Goal: Information Seeking & Learning: Learn about a topic

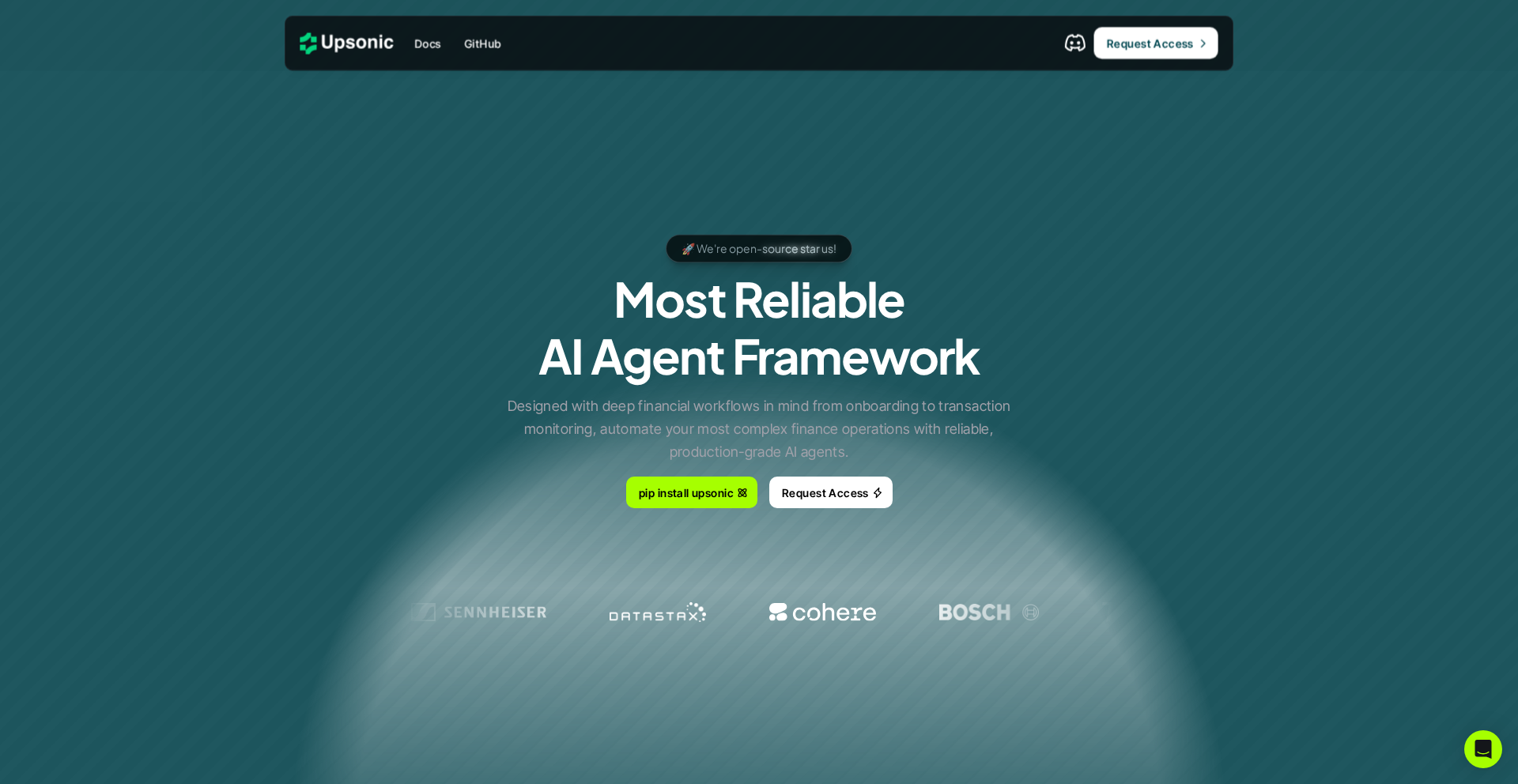
click at [371, 297] on div "🚀 We're open-source star us! 🚀 We're open-source star us! 🚀 We're open-source s…" at bounding box center [759, 371] width 949 height 332
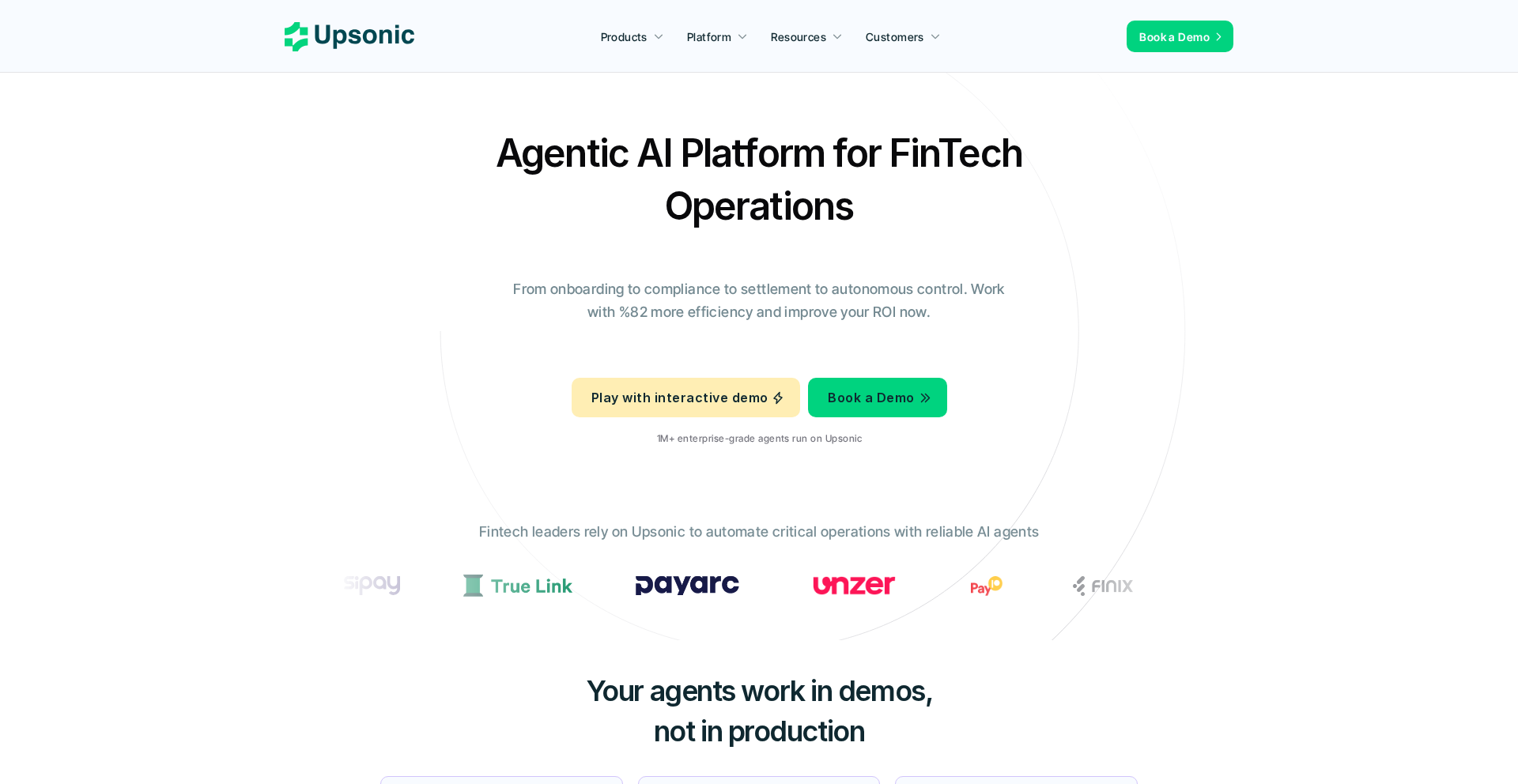
click at [585, 223] on h2 "Agentic AI Platform for FinTech Operations" at bounding box center [758, 179] width 553 height 106
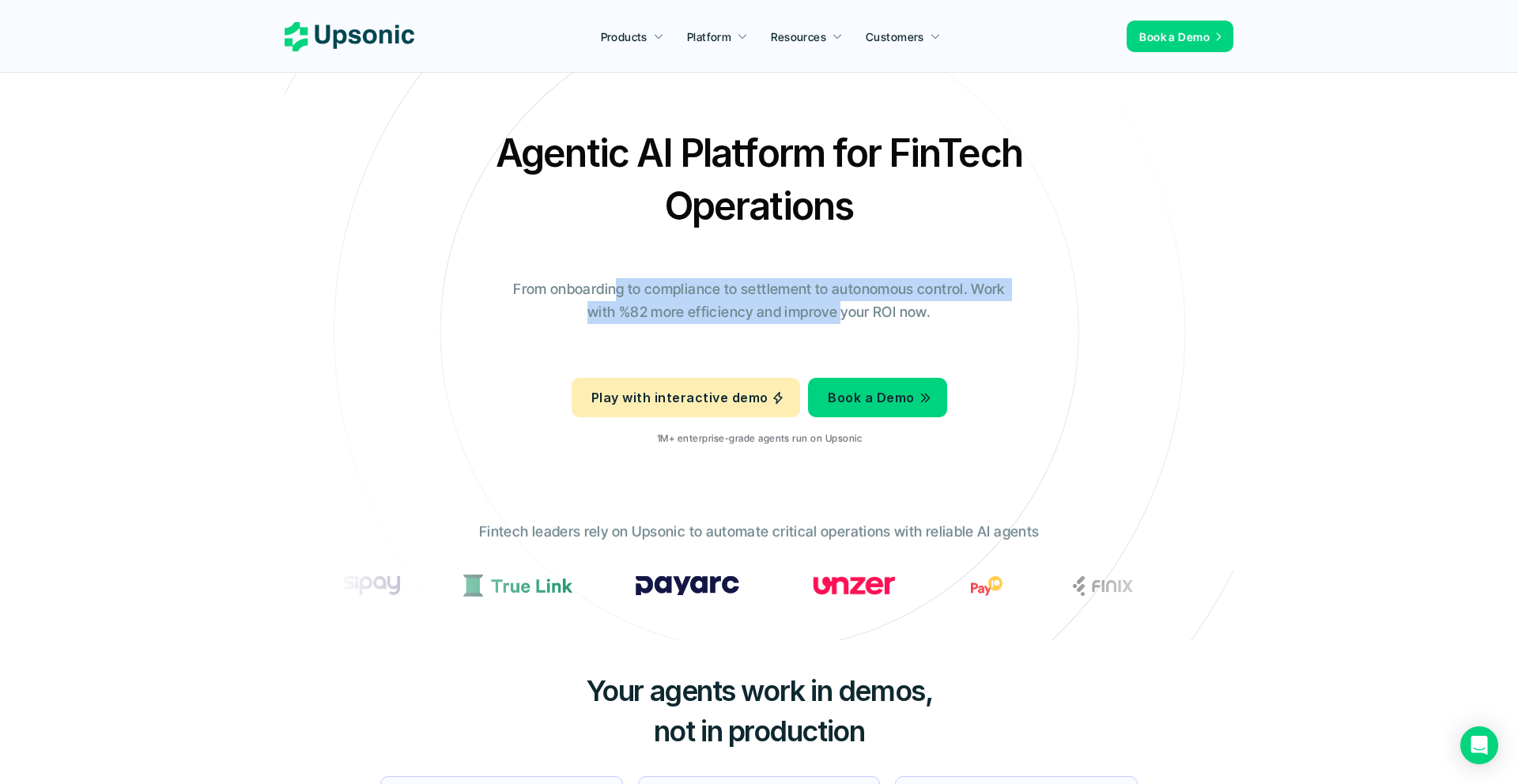
drag, startPoint x: 617, startPoint y: 291, endPoint x: 843, endPoint y: 304, distance: 226.4
click at [843, 304] on p "From onboarding to compliance to settlement to autonomous control. Work with %8…" at bounding box center [759, 301] width 514 height 46
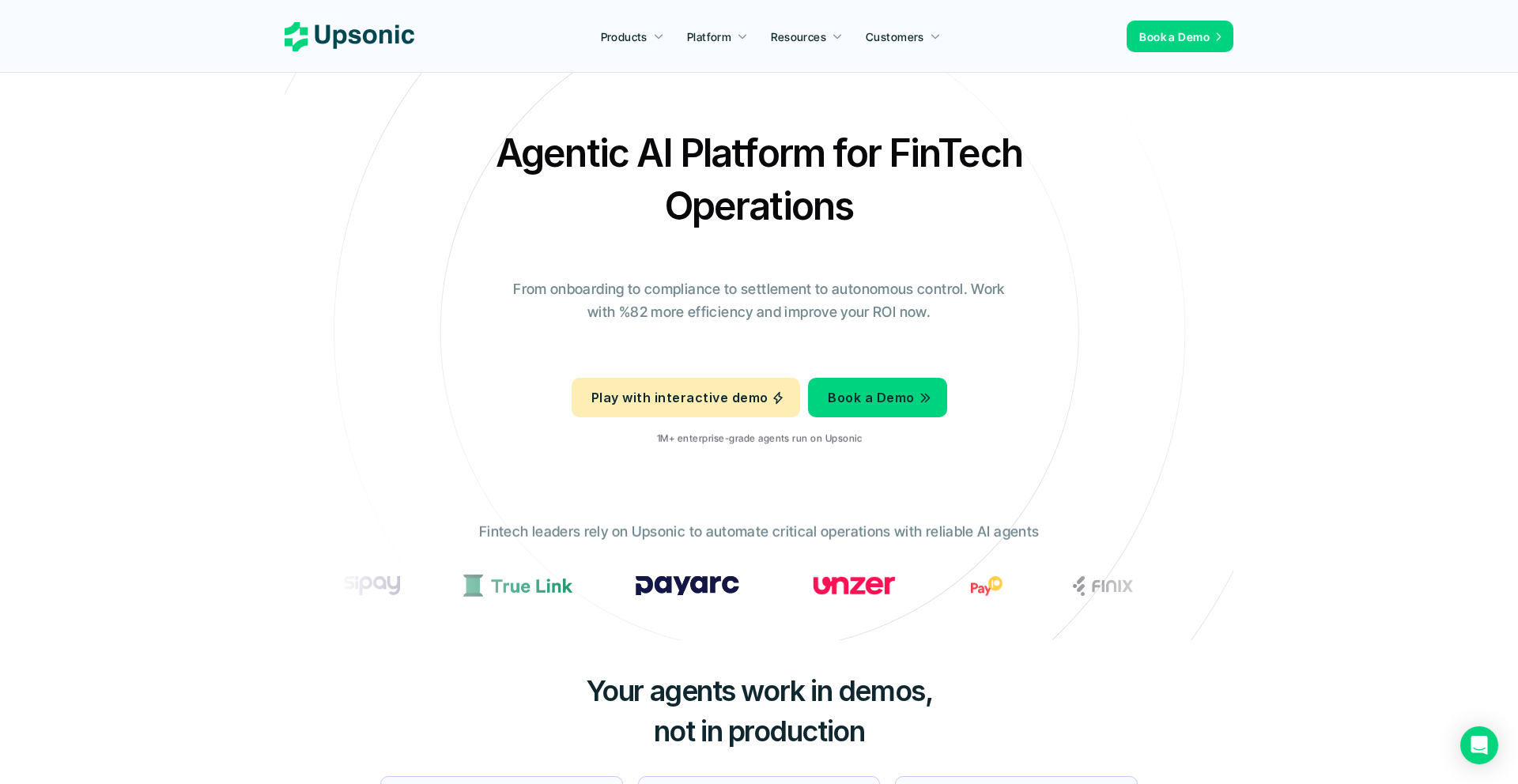
click at [968, 313] on p "From onboarding to compliance to settlement to autonomous control. Work with %8…" at bounding box center [759, 301] width 514 height 46
click at [991, 533] on p "Fintech leaders rely on Upsonic to automate critical operations with reliable A…" at bounding box center [759, 532] width 560 height 23
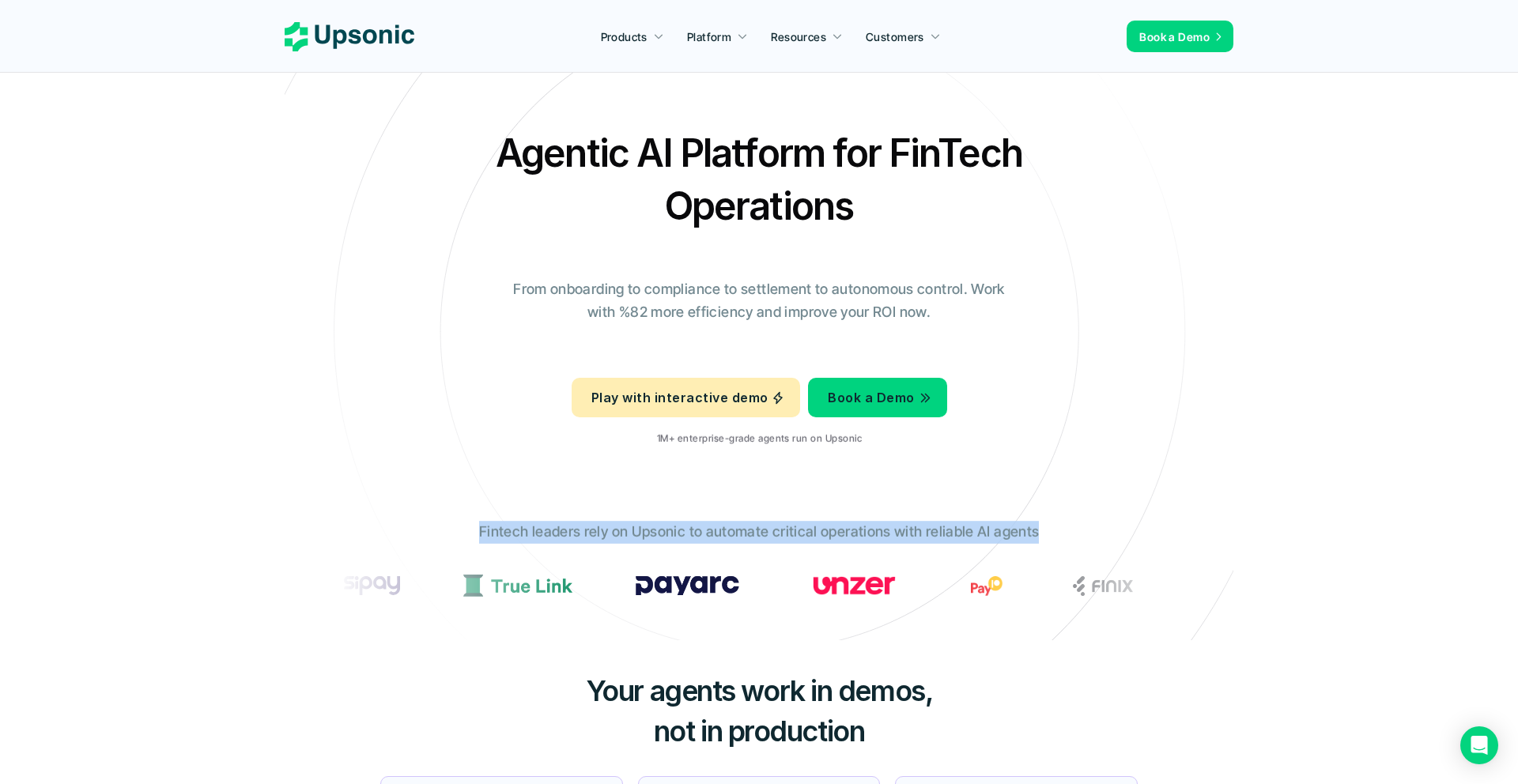
click at [991, 533] on p "Fintech leaders rely on Upsonic to automate critical operations with reliable A…" at bounding box center [759, 532] width 560 height 23
click at [967, 533] on p "Fintech leaders rely on Upsonic to automate critical operations with reliable A…" at bounding box center [759, 532] width 560 height 23
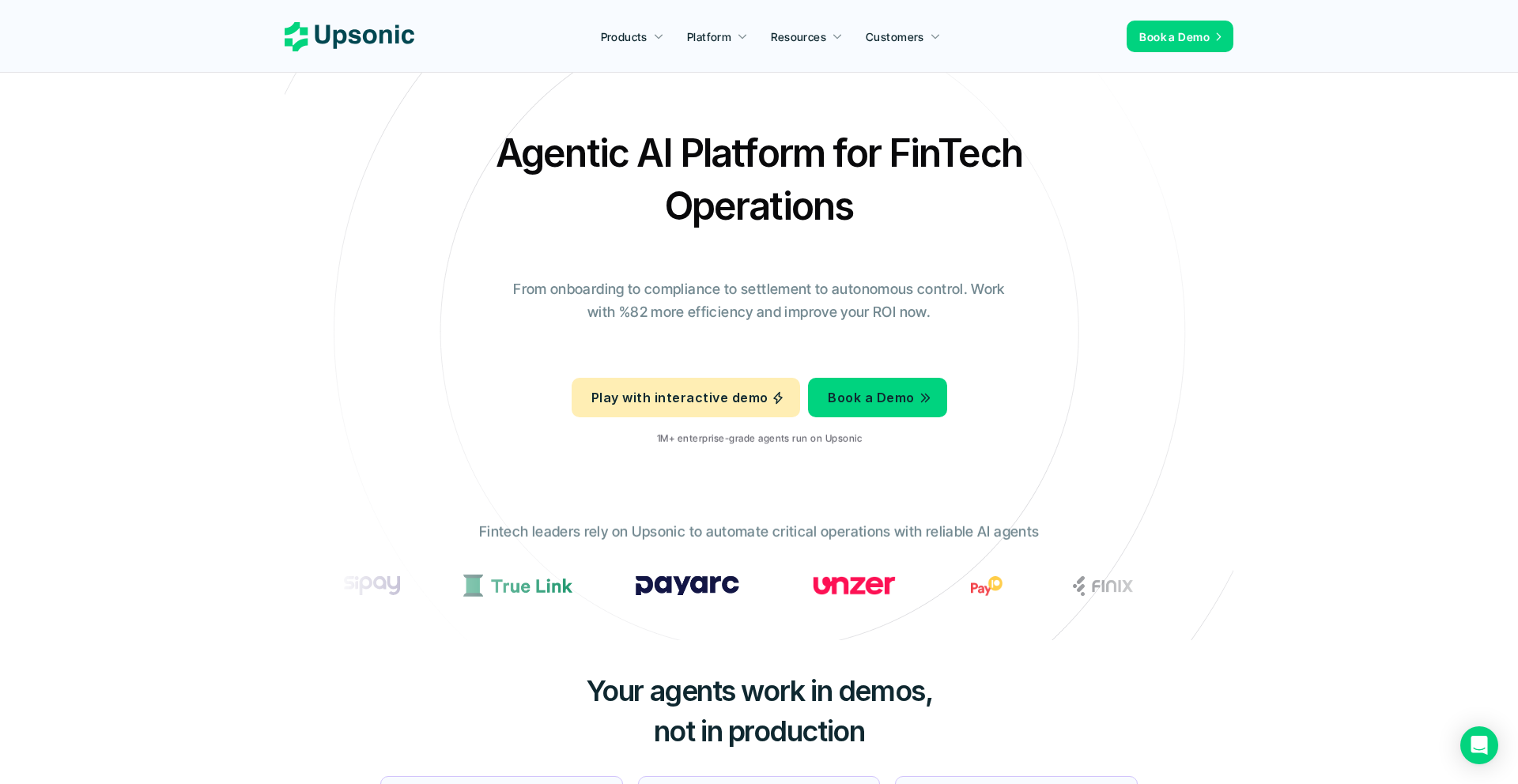
click at [771, 533] on p "Fintech leaders rely on Upsonic to automate critical operations with reliable A…" at bounding box center [759, 532] width 560 height 23
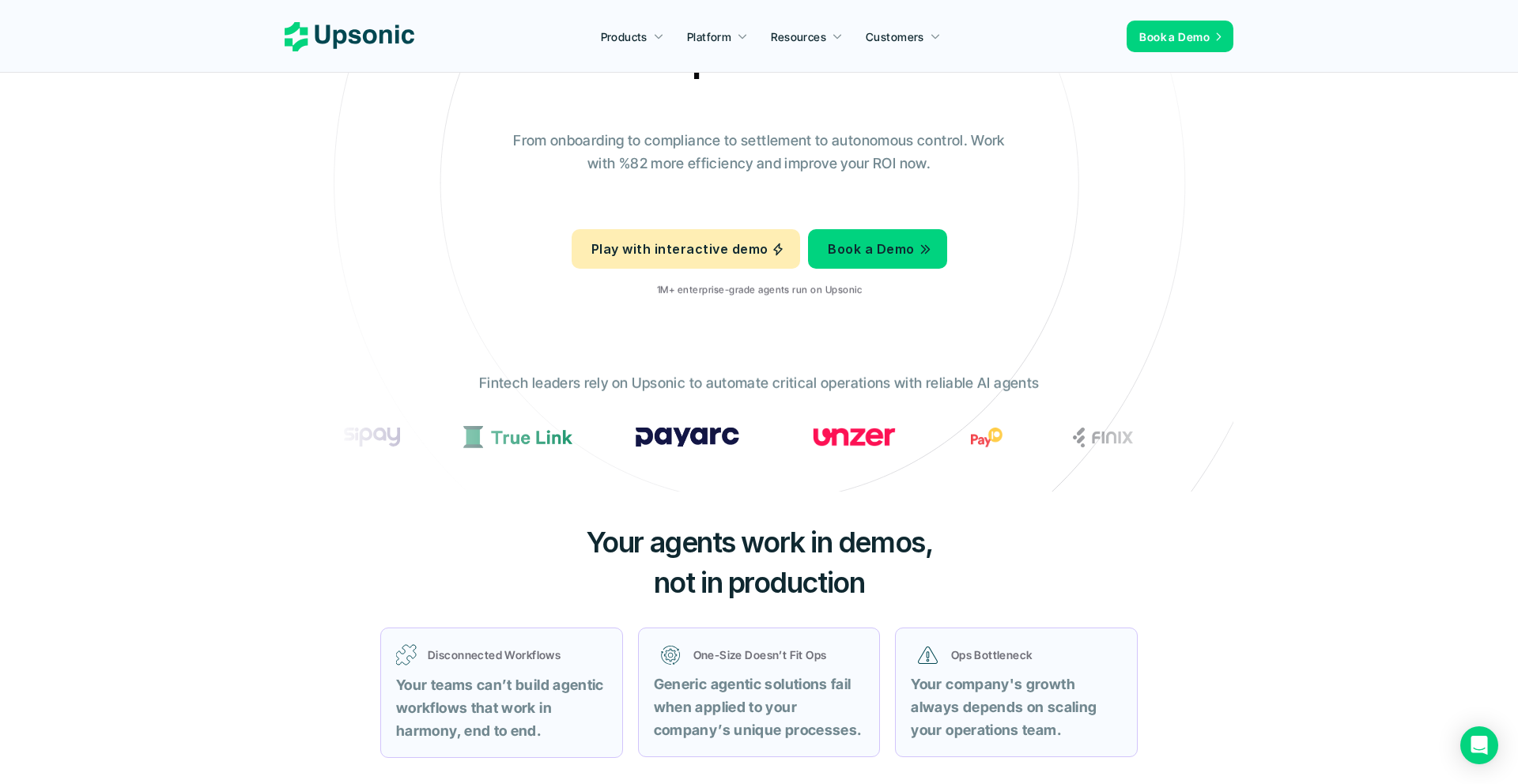
scroll to position [156, 0]
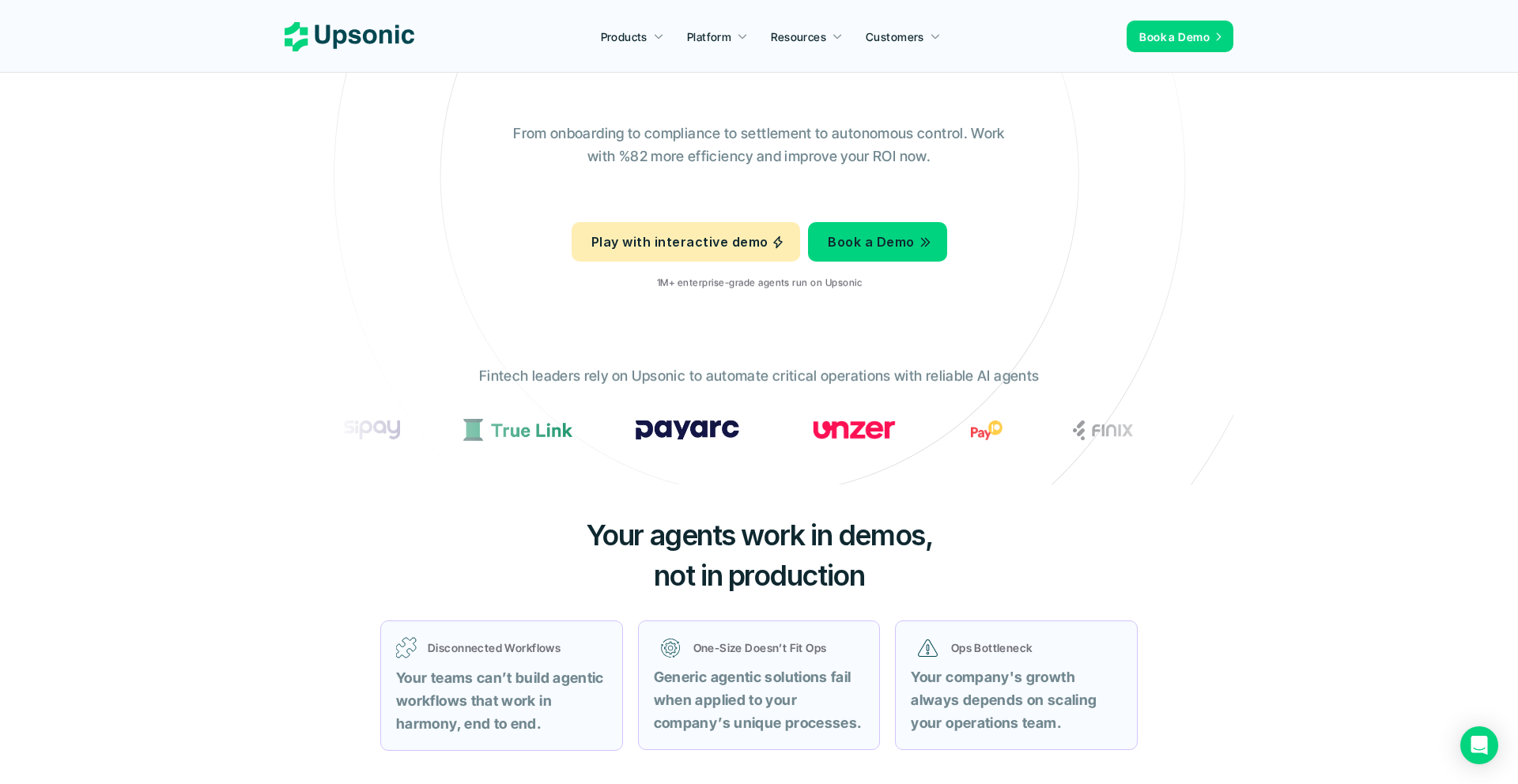
click at [705, 592] on span "not in production" at bounding box center [759, 575] width 211 height 35
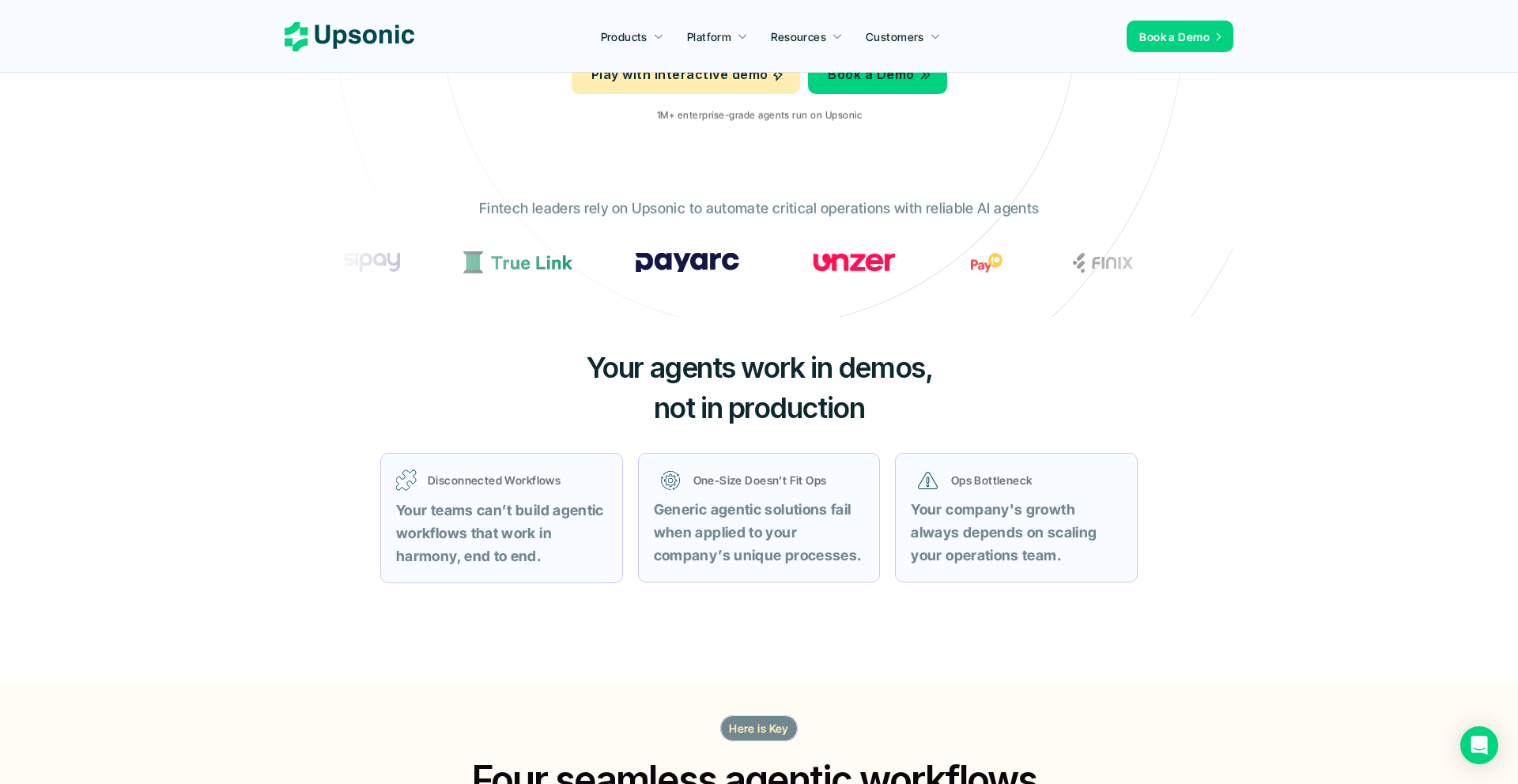
scroll to position [324, 0]
drag, startPoint x: 493, startPoint y: 509, endPoint x: 492, endPoint y: 521, distance: 12.0
click at [492, 521] on p "Your teams can’t build agentic workflows that work in harmony, end to end." at bounding box center [501, 533] width 211 height 68
drag, startPoint x: 485, startPoint y: 508, endPoint x: 496, endPoint y: 527, distance: 22.0
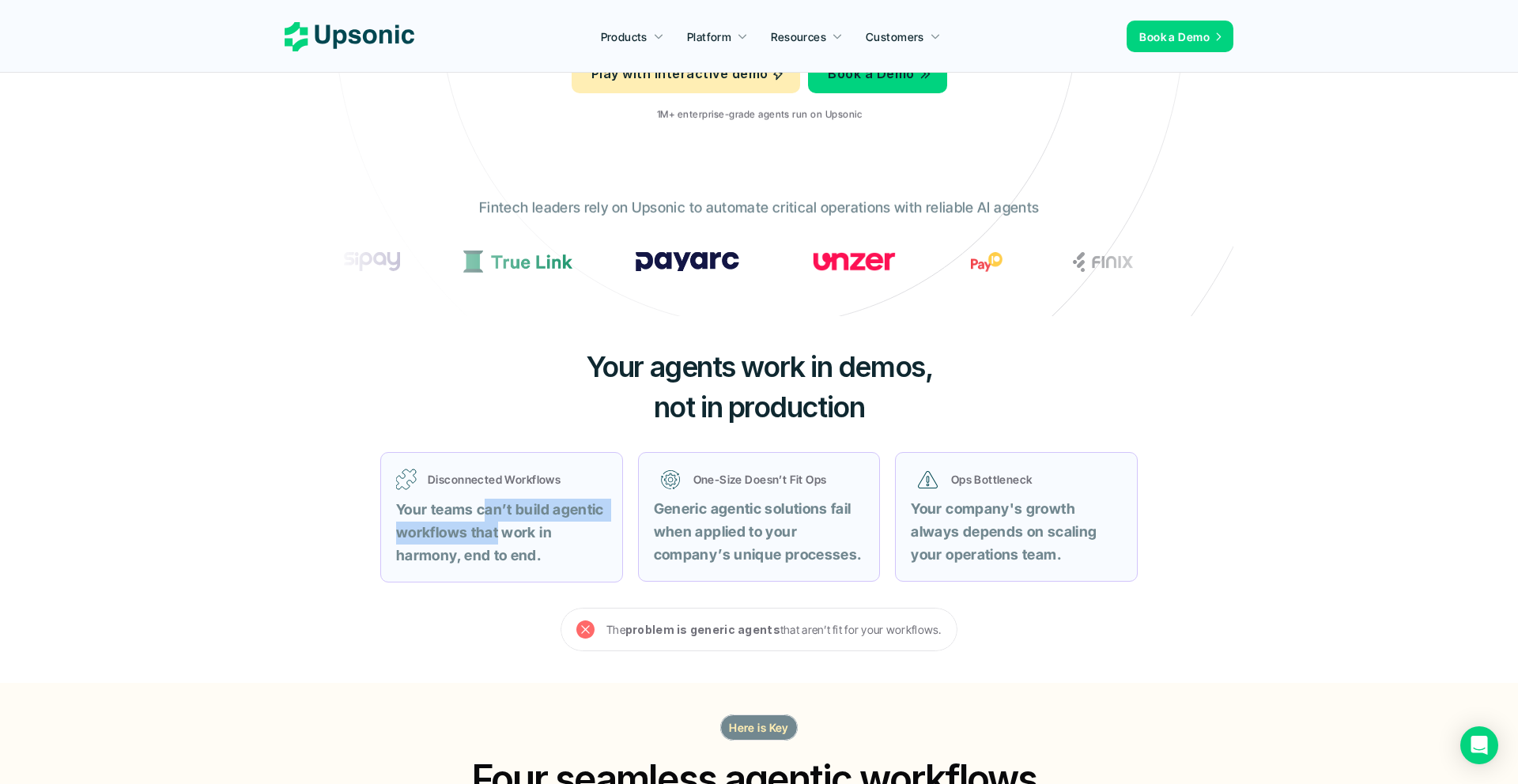
click at [496, 527] on strong "Your teams can’t build agentic workflows that work in harmony, end to end." at bounding box center [501, 533] width 211 height 63
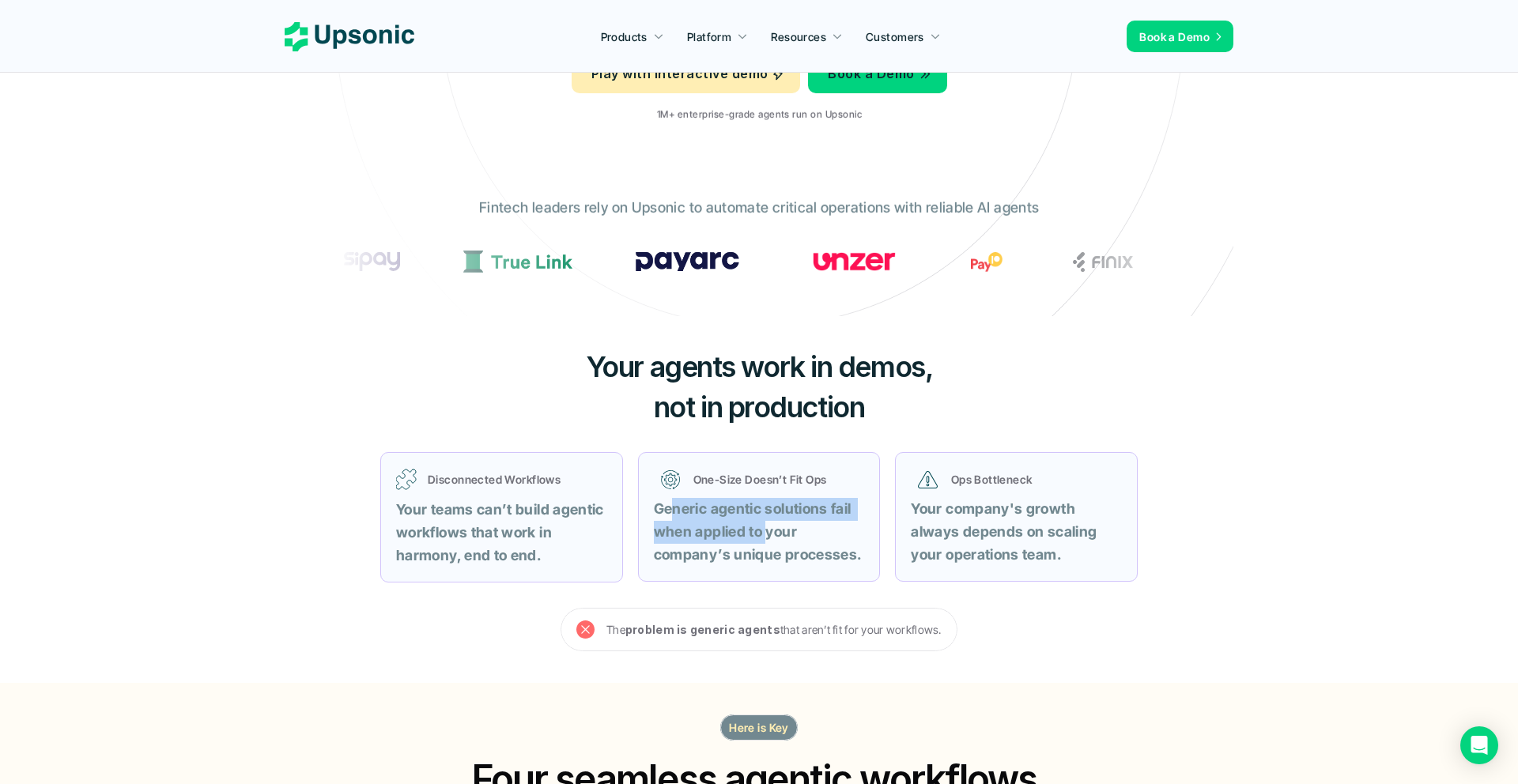
drag, startPoint x: 675, startPoint y: 509, endPoint x: 763, endPoint y: 534, distance: 91.5
click at [763, 534] on strong "Generic agentic solutions fail when applied to your company’s unique processes." at bounding box center [757, 532] width 208 height 63
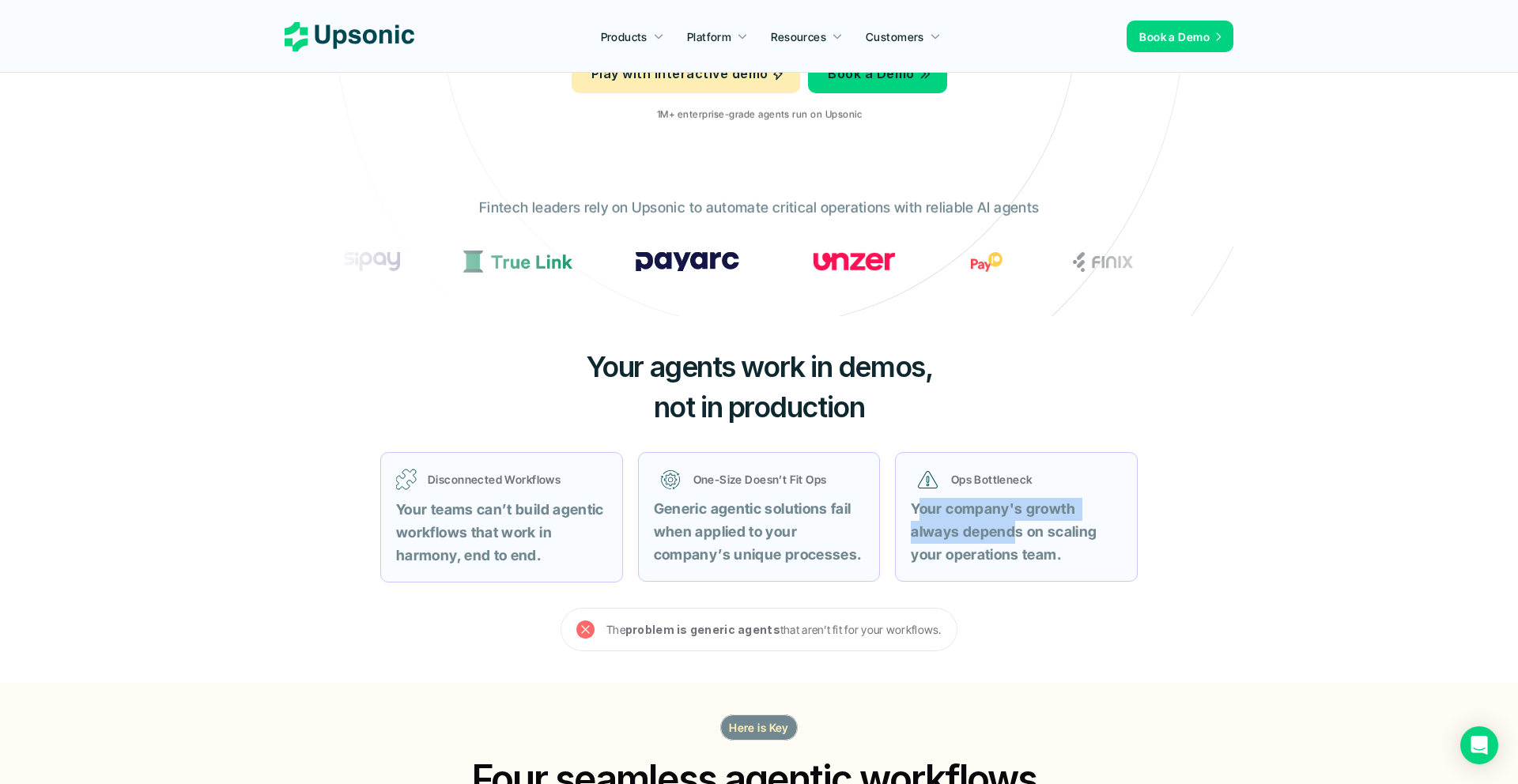
drag, startPoint x: 921, startPoint y: 500, endPoint x: 1017, endPoint y: 528, distance: 100.0
click at [1017, 528] on strong "Your company's growth always depends on scaling your operations team." at bounding box center [1005, 532] width 189 height 63
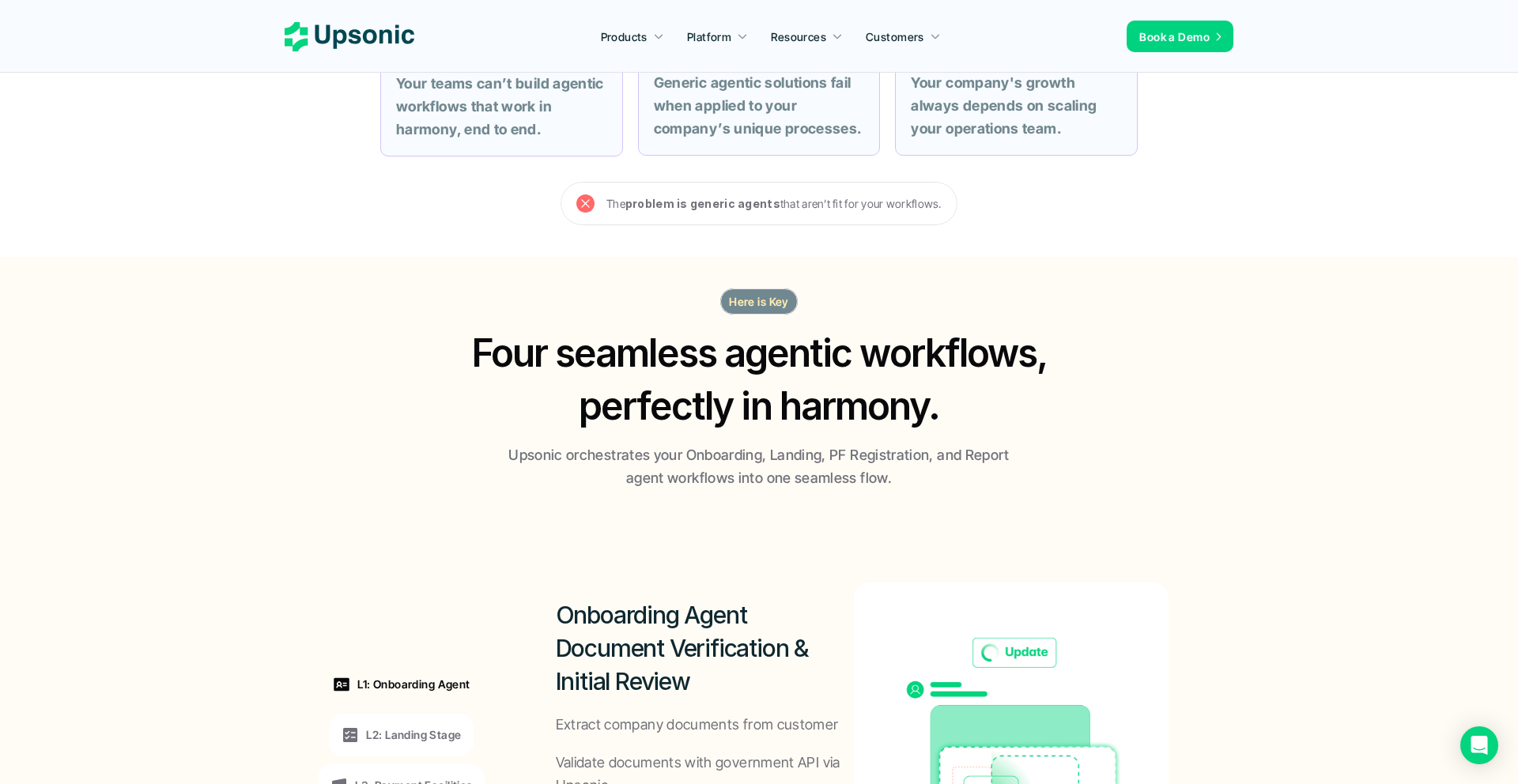
scroll to position [751, 0]
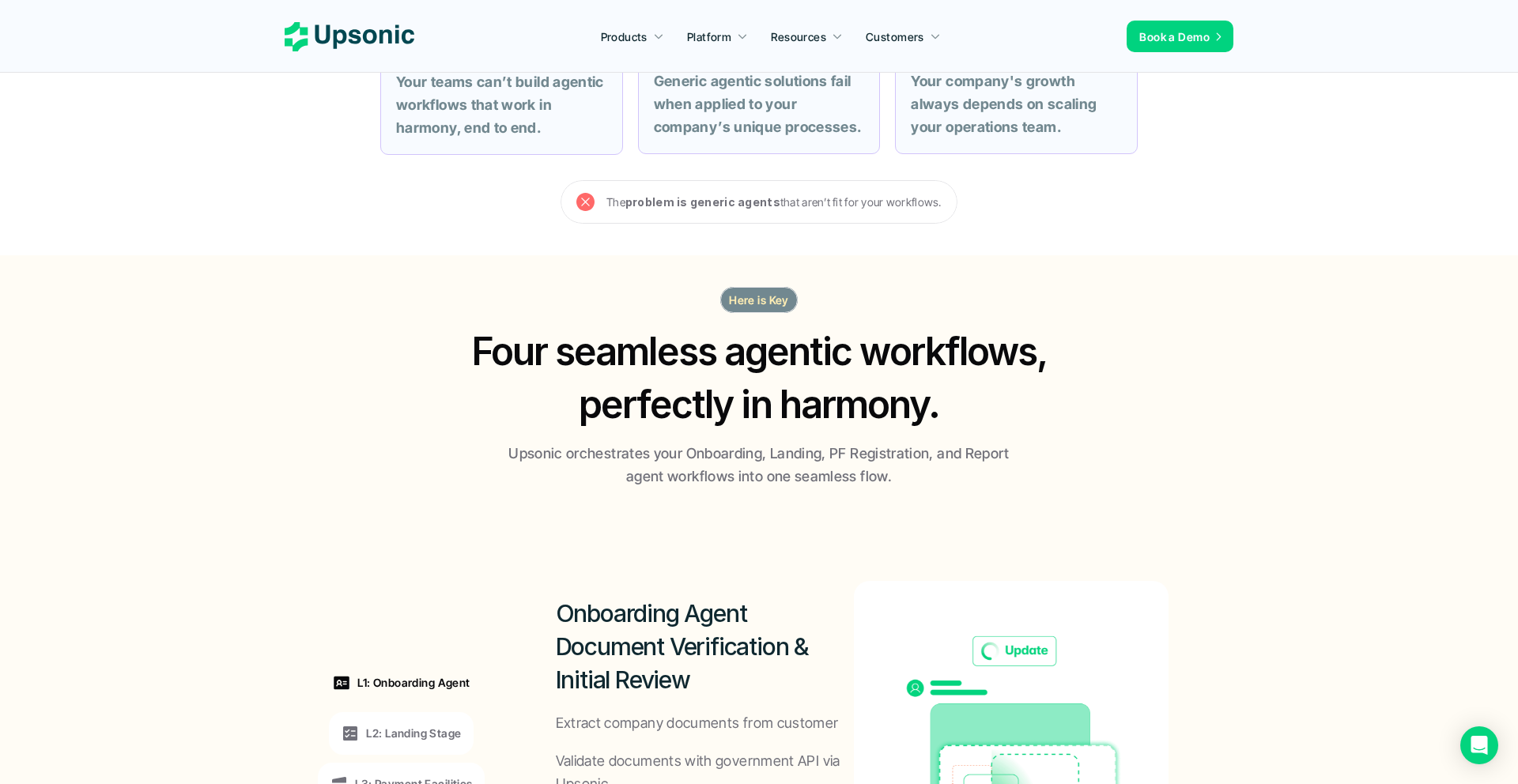
click at [781, 402] on h2 "Four seamless agentic workflows, perfectly in harmony." at bounding box center [759, 378] width 607 height 106
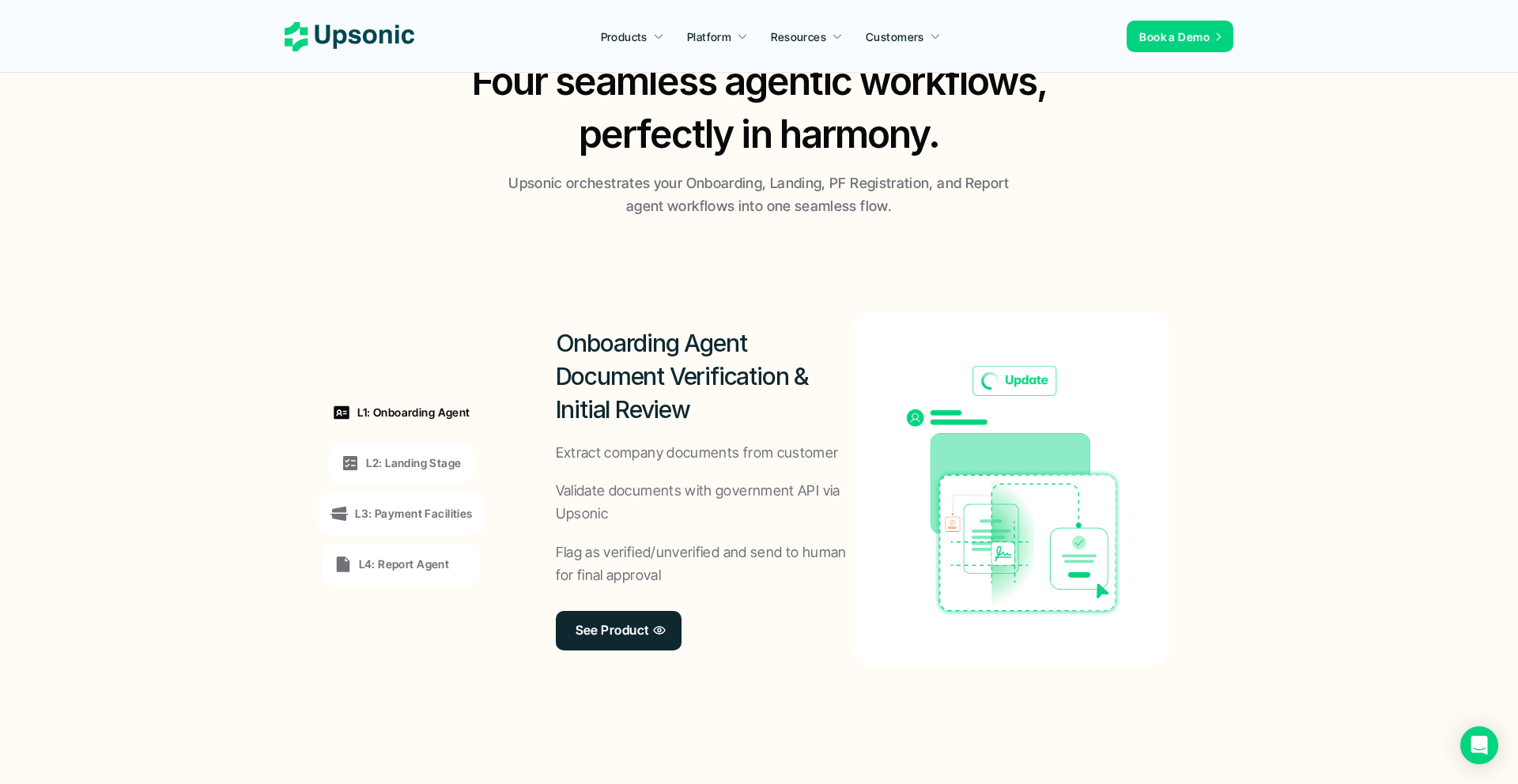
scroll to position [1024, 0]
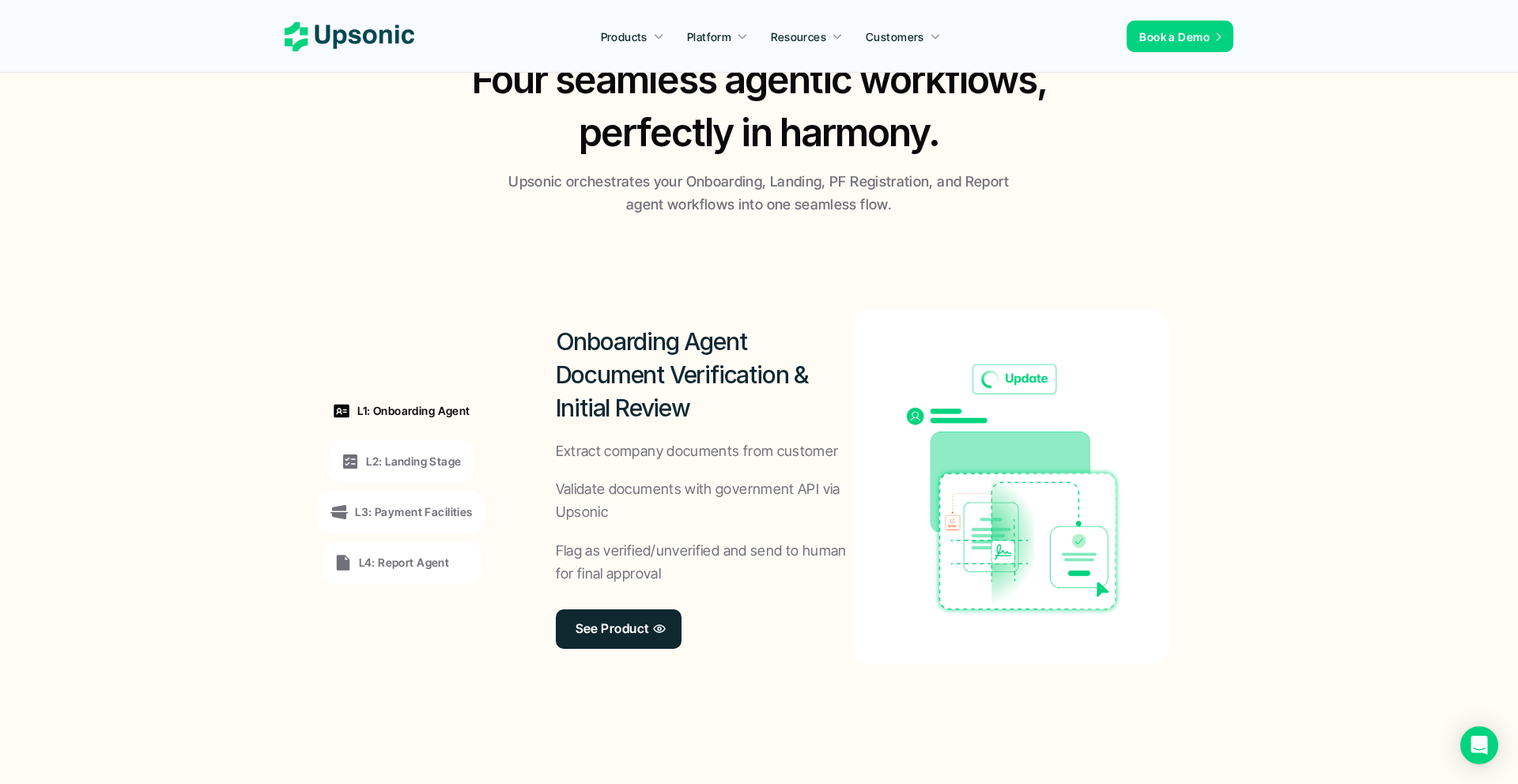
click at [425, 461] on p "L2: Landing Stage" at bounding box center [413, 461] width 95 height 17
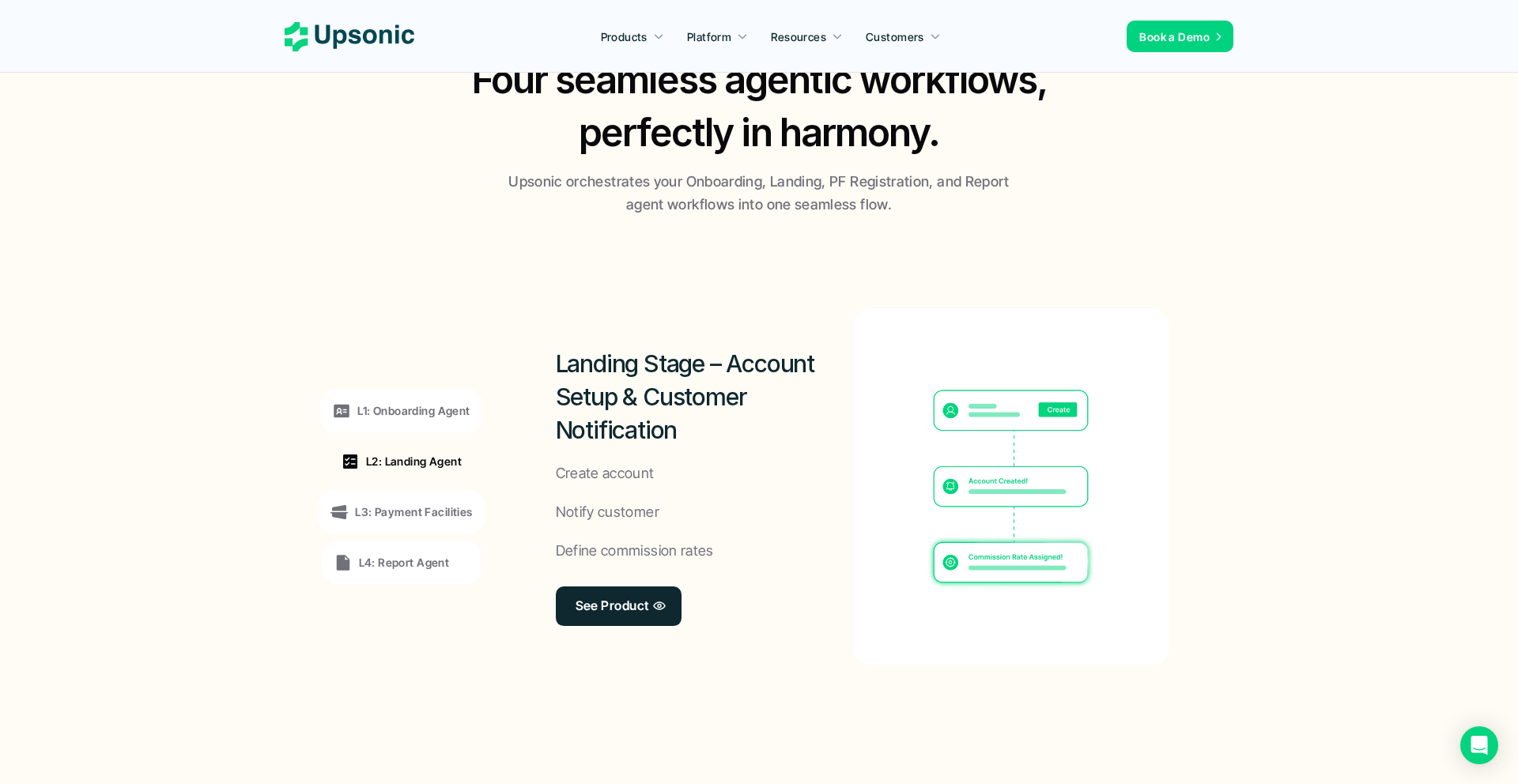
click at [429, 508] on p "L3: Payment Facilities" at bounding box center [413, 511] width 117 height 17
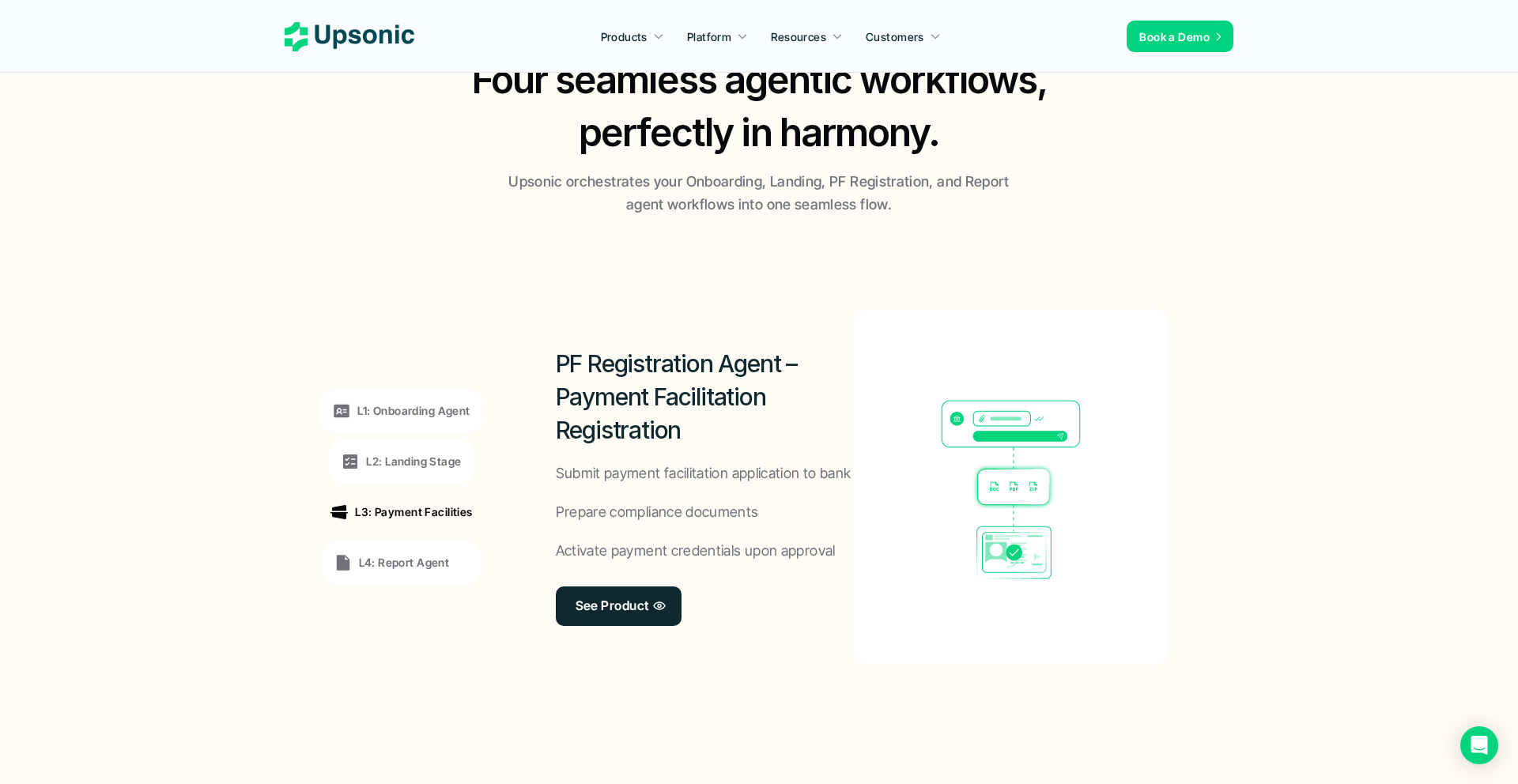
click at [421, 564] on p "L4: Report Agent" at bounding box center [404, 562] width 91 height 17
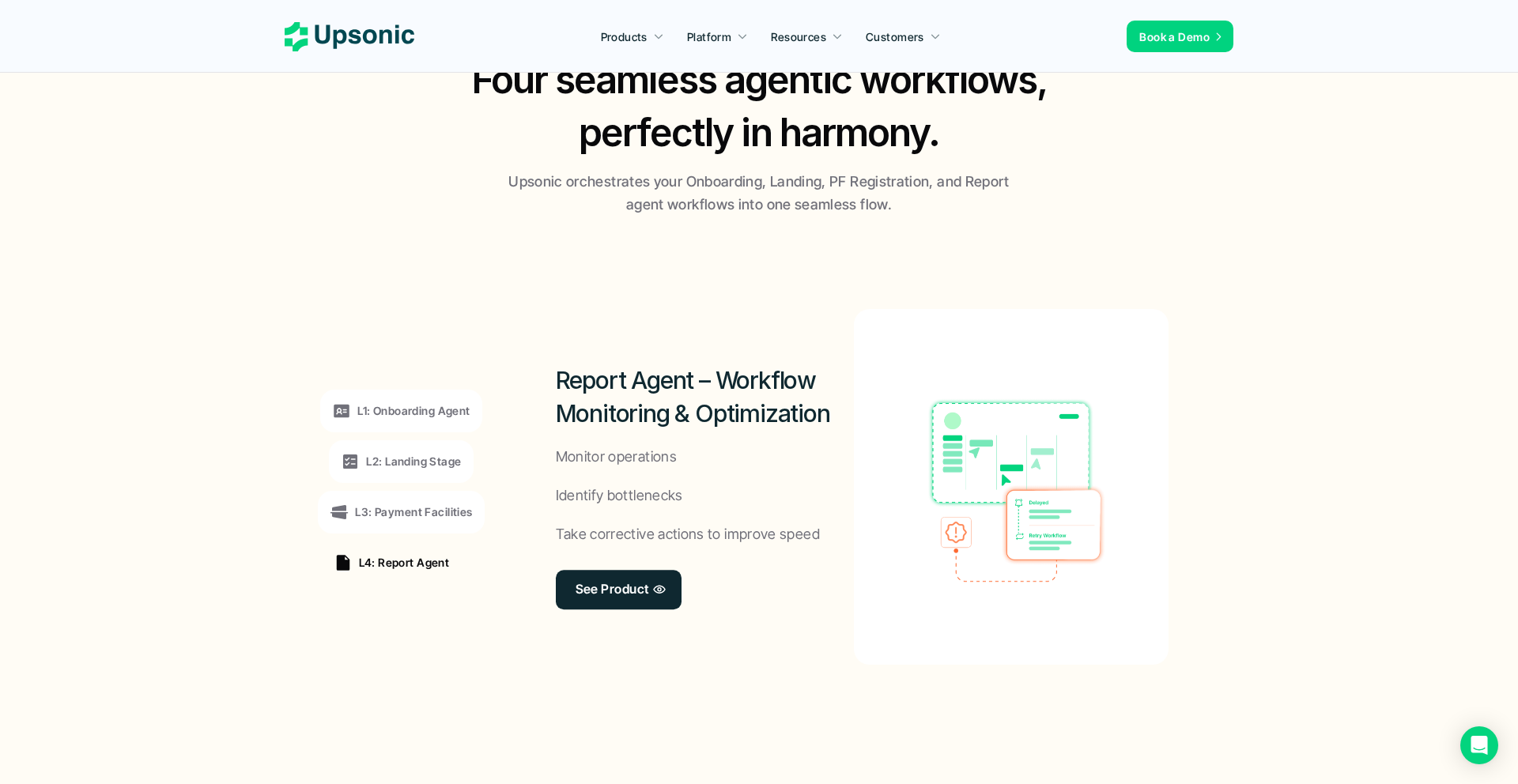
click at [507, 618] on div "L1: Onboarding Agent L2: Landing Stage L3: Payment Facilities L4: Report Agent" at bounding box center [401, 487] width 218 height 427
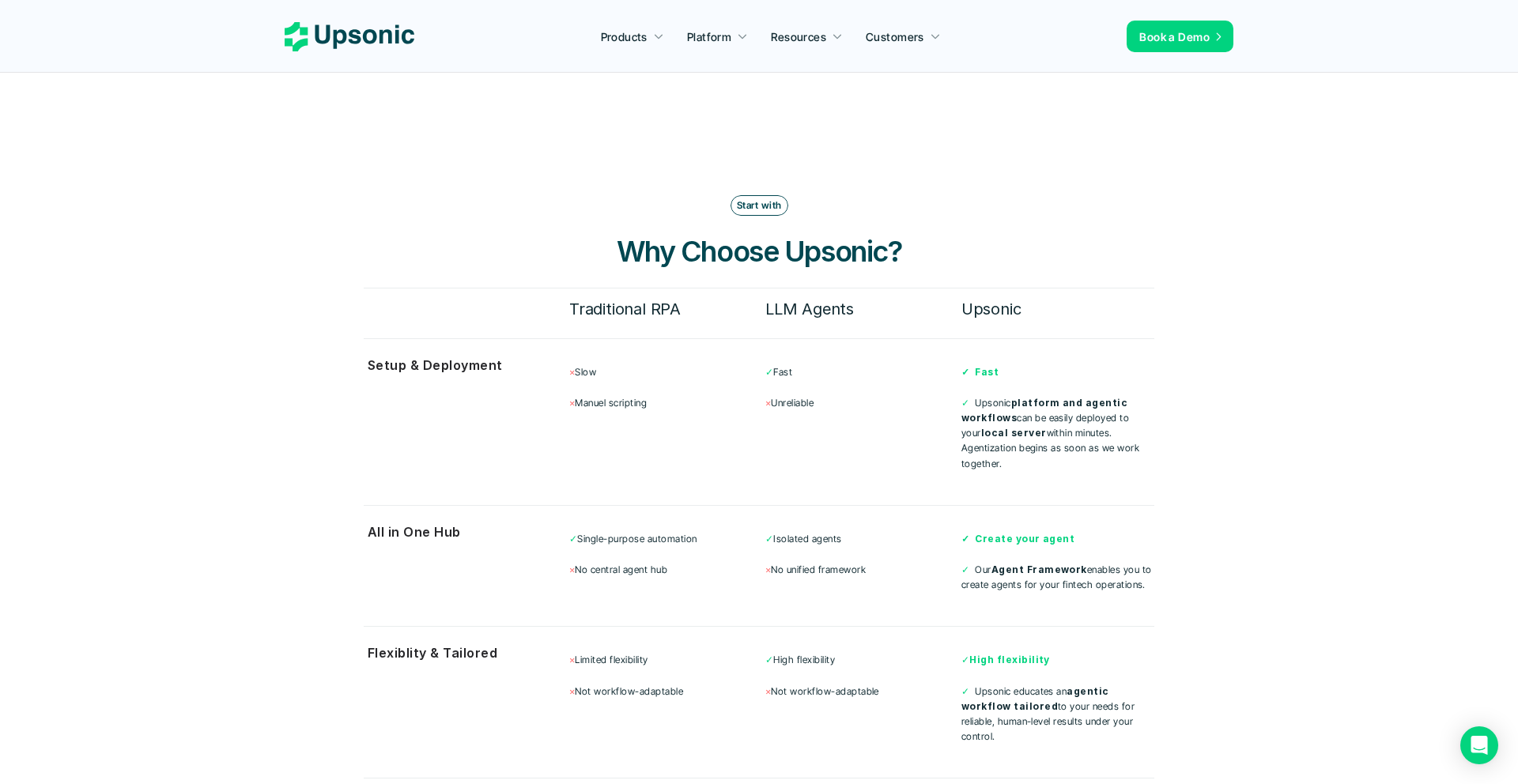
scroll to position [4007, 0]
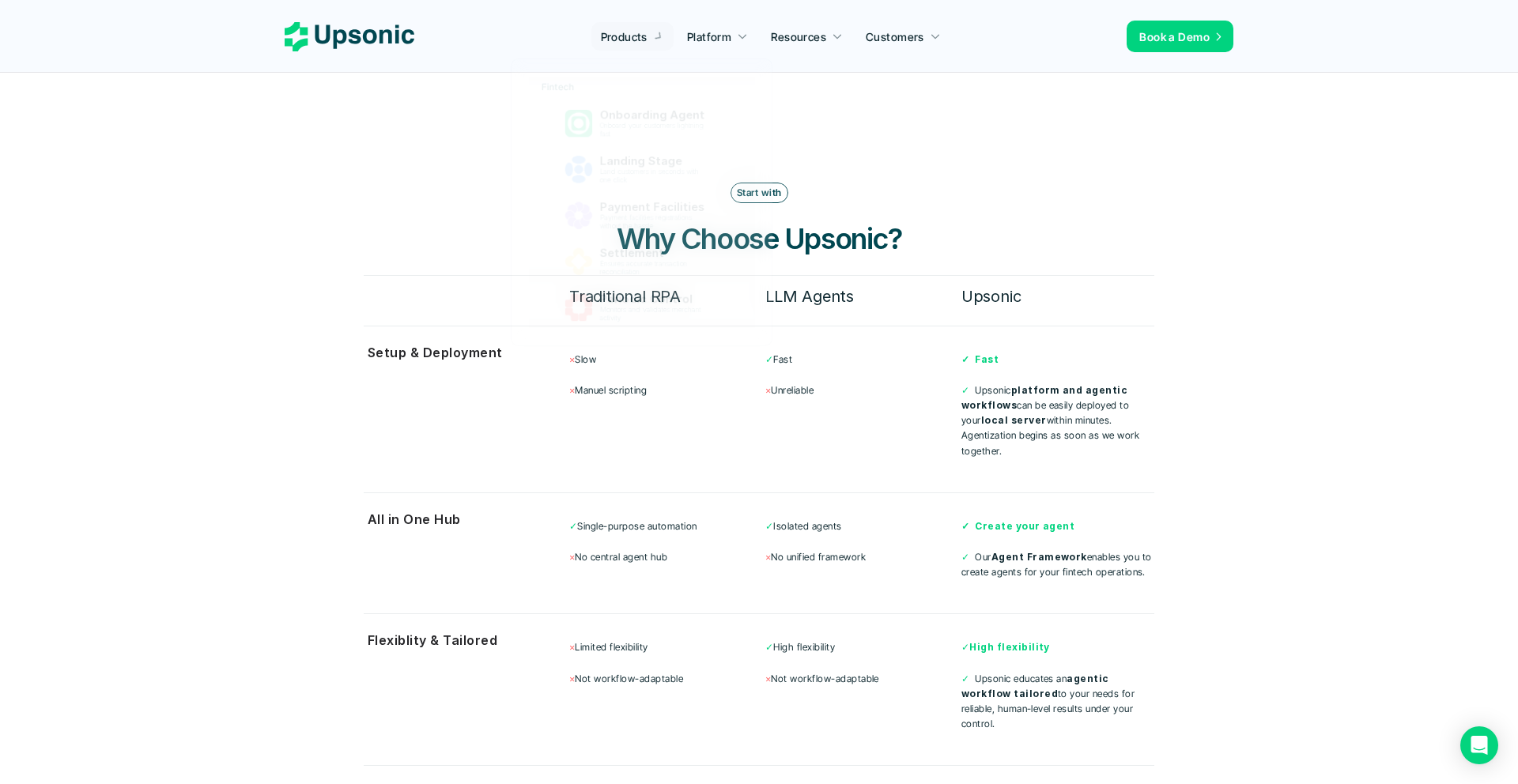
click at [439, 183] on div "Start with Why Choose Upsonic? Traditional RPA LLM Agents Upsonic Setup & Deplo…" at bounding box center [758, 534] width 790 height 704
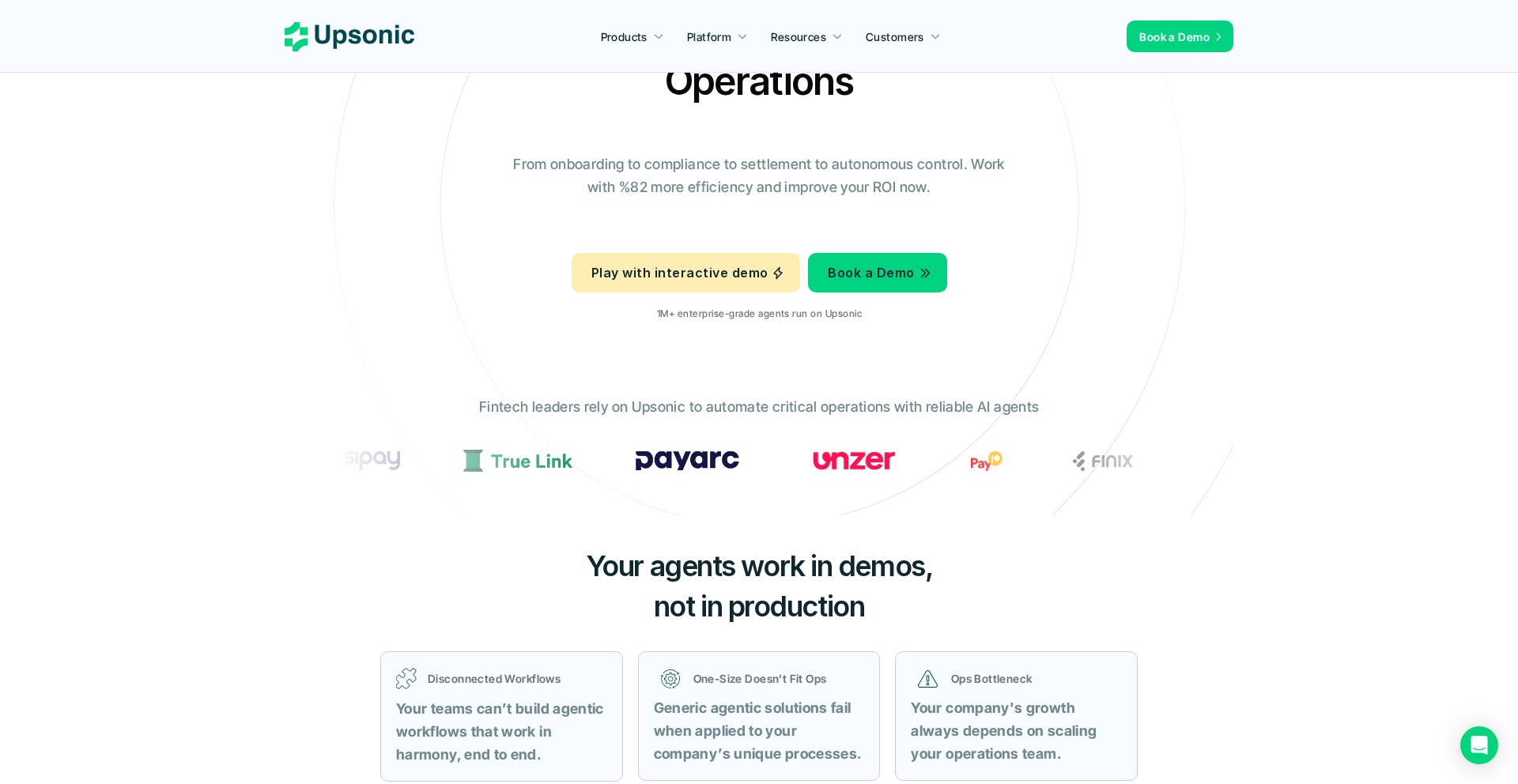
scroll to position [0, 0]
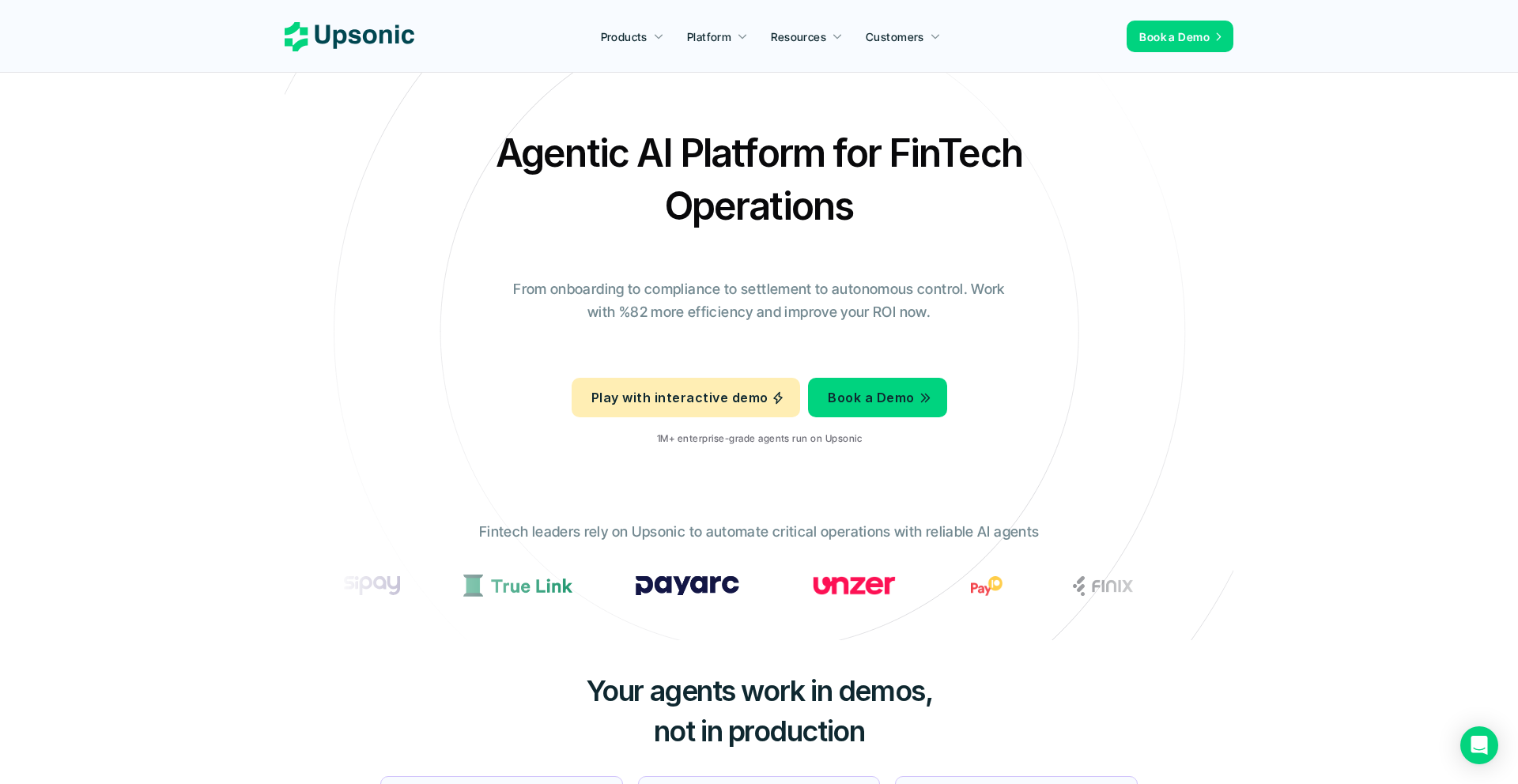
click at [1073, 204] on div "Agentic AI Platform for FinTech Operations From onboarding to compliance to set…" at bounding box center [759, 292] width 925 height 332
